Goal: Information Seeking & Learning: Learn about a topic

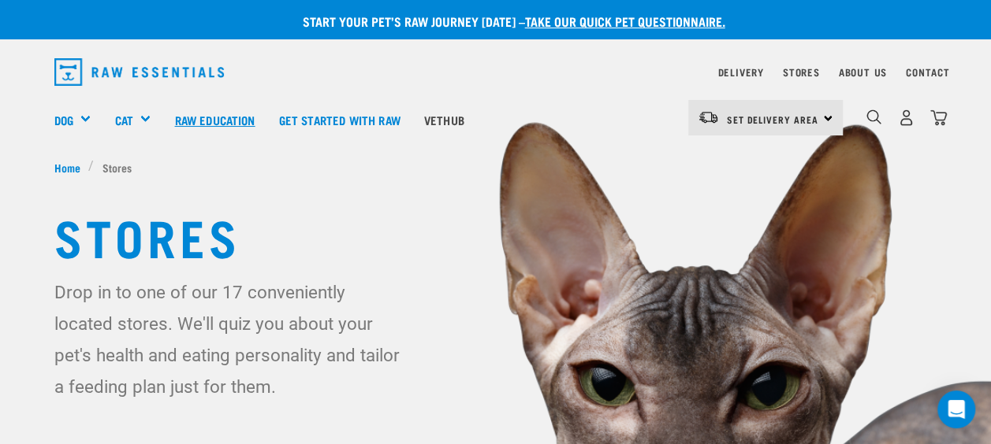
click at [218, 117] on link "Raw Education" at bounding box center [214, 119] width 104 height 63
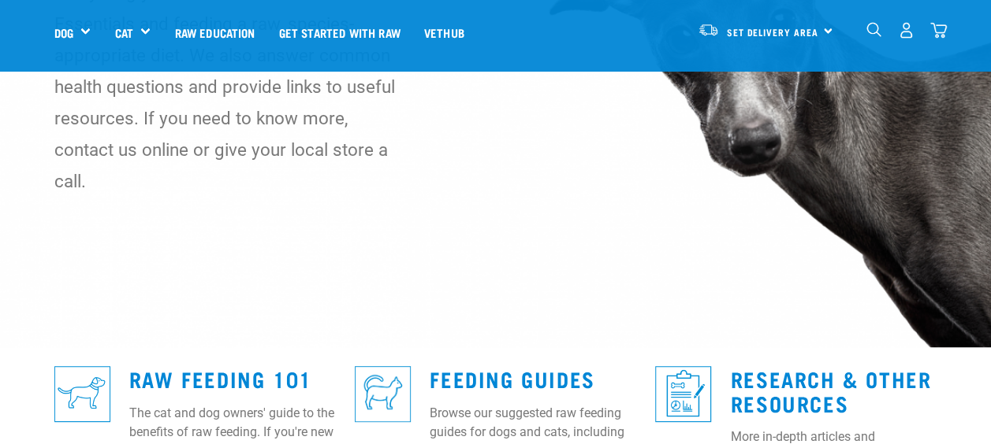
scroll to position [354, 0]
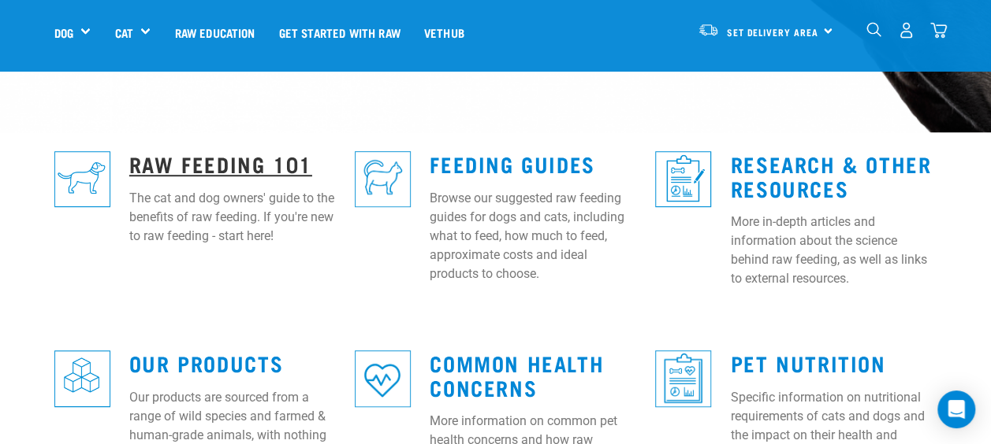
click at [227, 158] on link "Raw Feeding 101" at bounding box center [220, 164] width 183 height 12
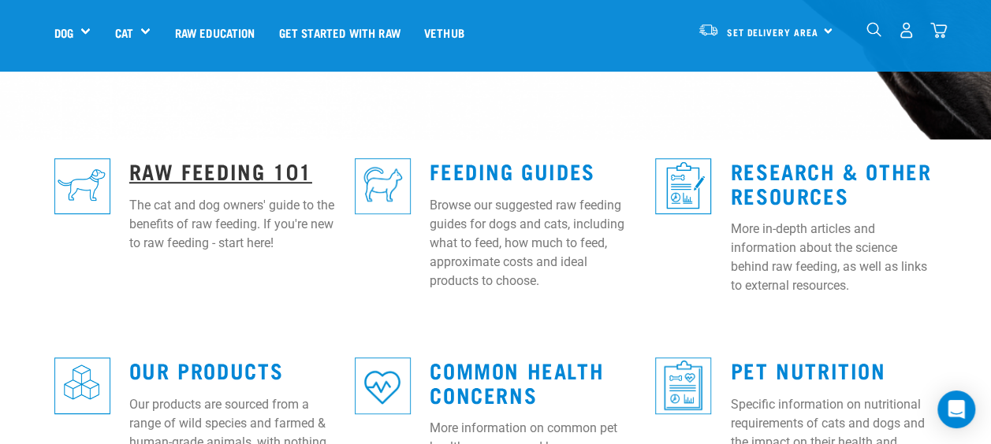
scroll to position [396, 0]
click at [222, 166] on link "Raw Feeding 101" at bounding box center [220, 172] width 183 height 12
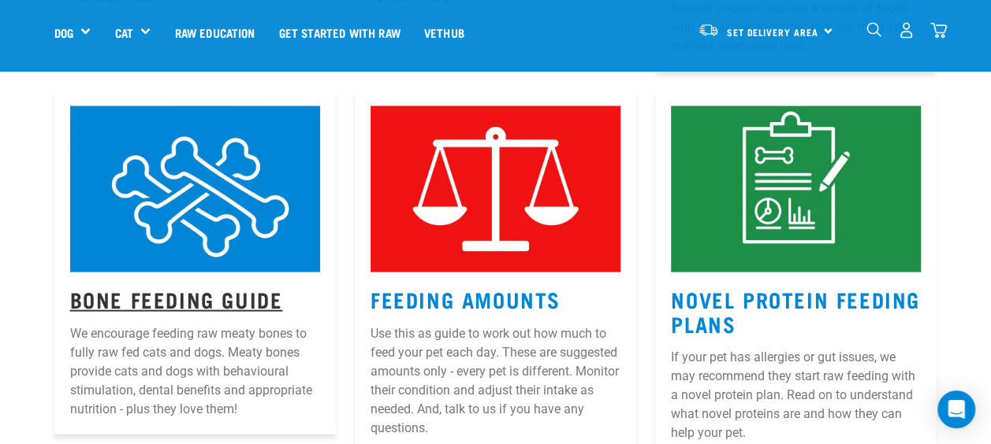
scroll to position [1496, 0]
click at [201, 293] on link "Bone Feeding Guide" at bounding box center [176, 299] width 213 height 12
